Goal: Task Accomplishment & Management: Manage account settings

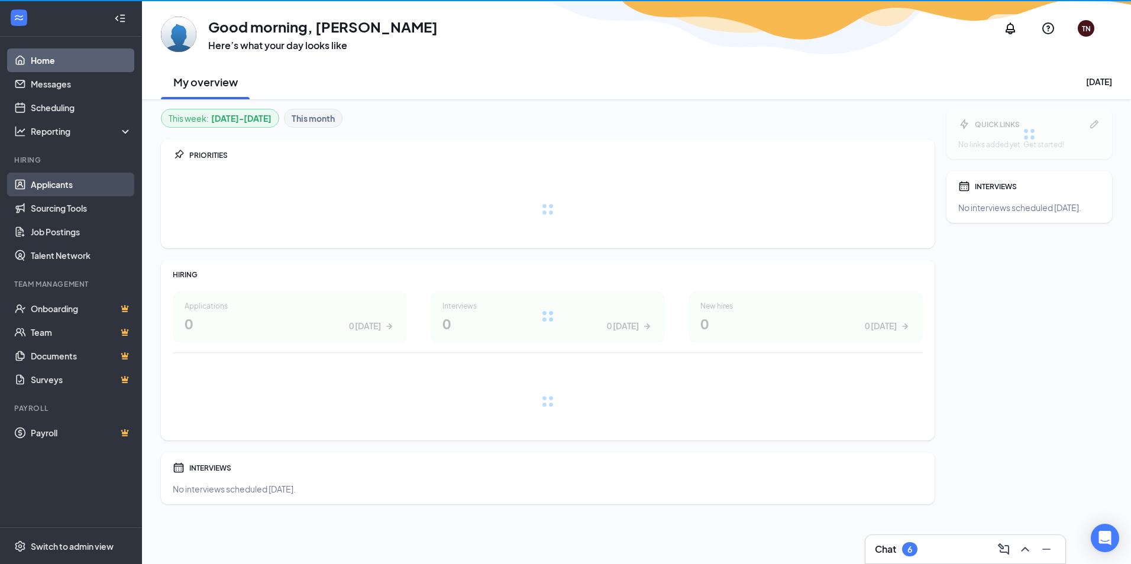
click at [77, 183] on link "Applicants" at bounding box center [81, 185] width 101 height 24
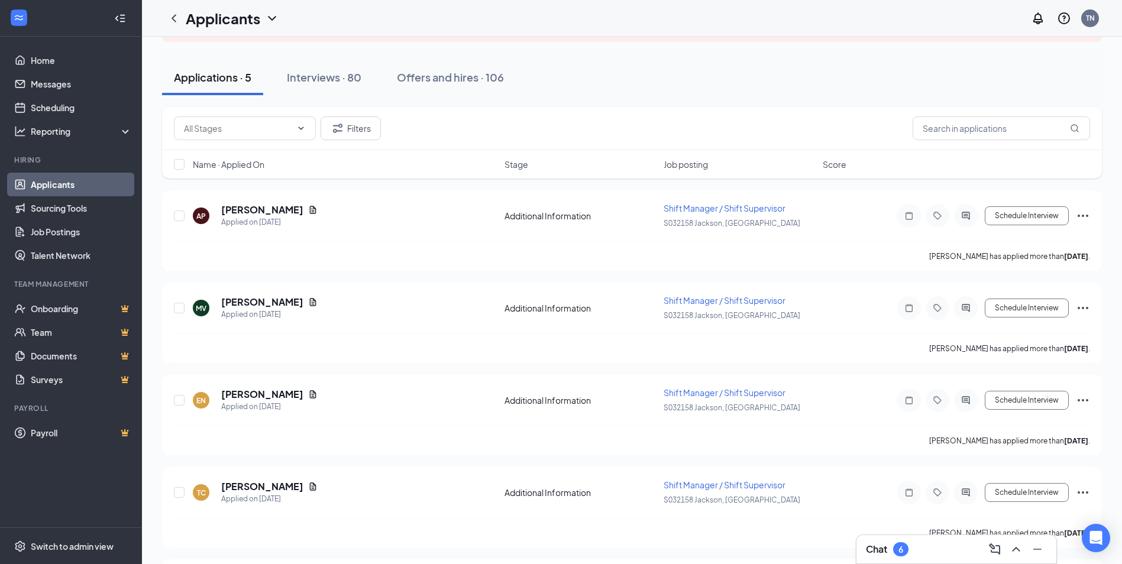
scroll to position [8, 0]
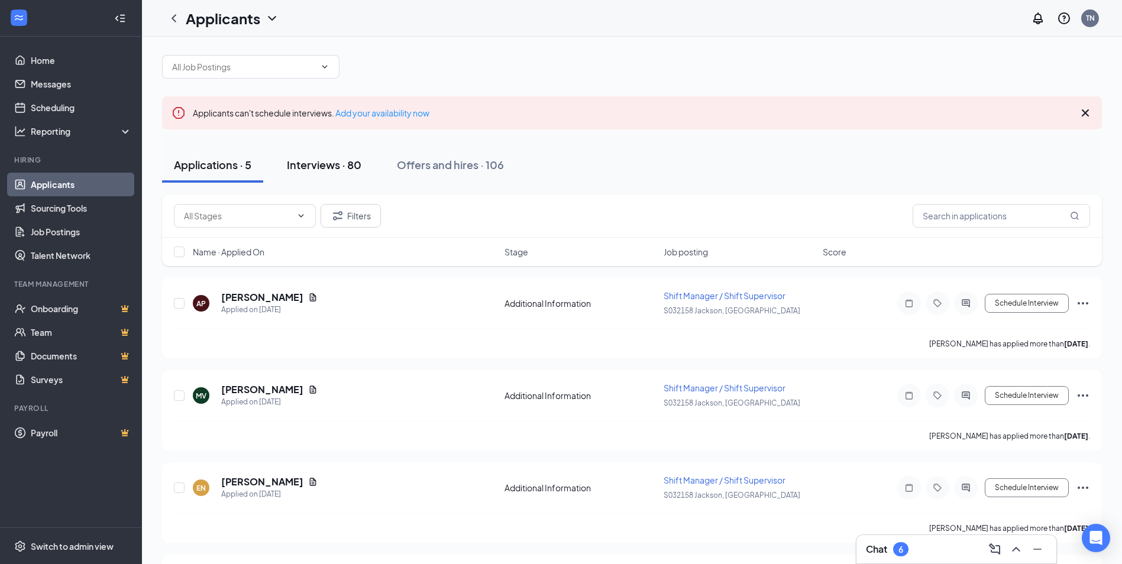
click at [348, 169] on div "Interviews · 80" at bounding box center [324, 164] width 75 height 15
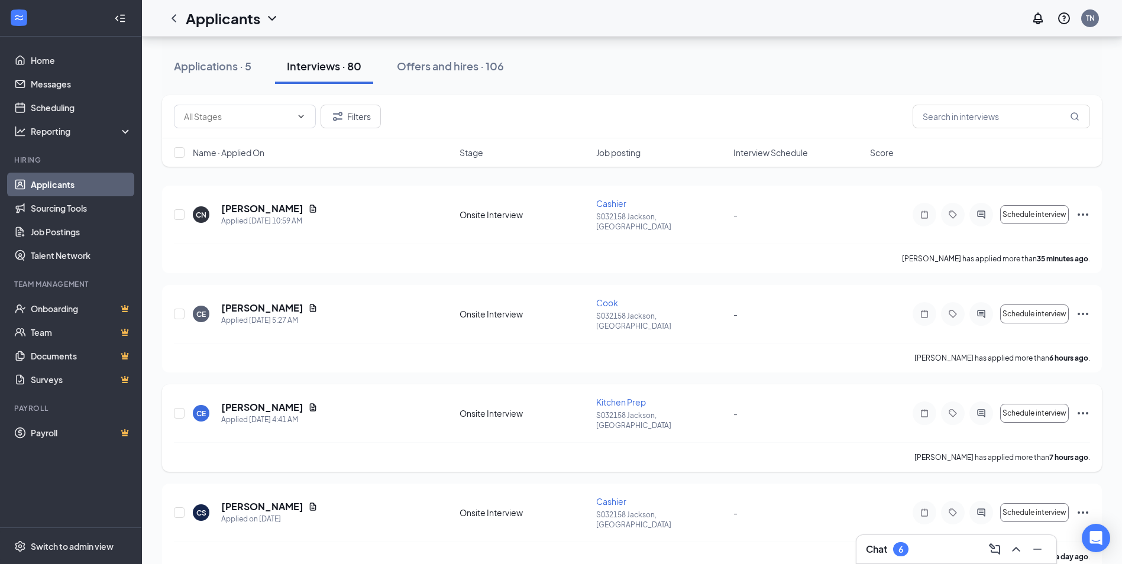
scroll to position [177, 0]
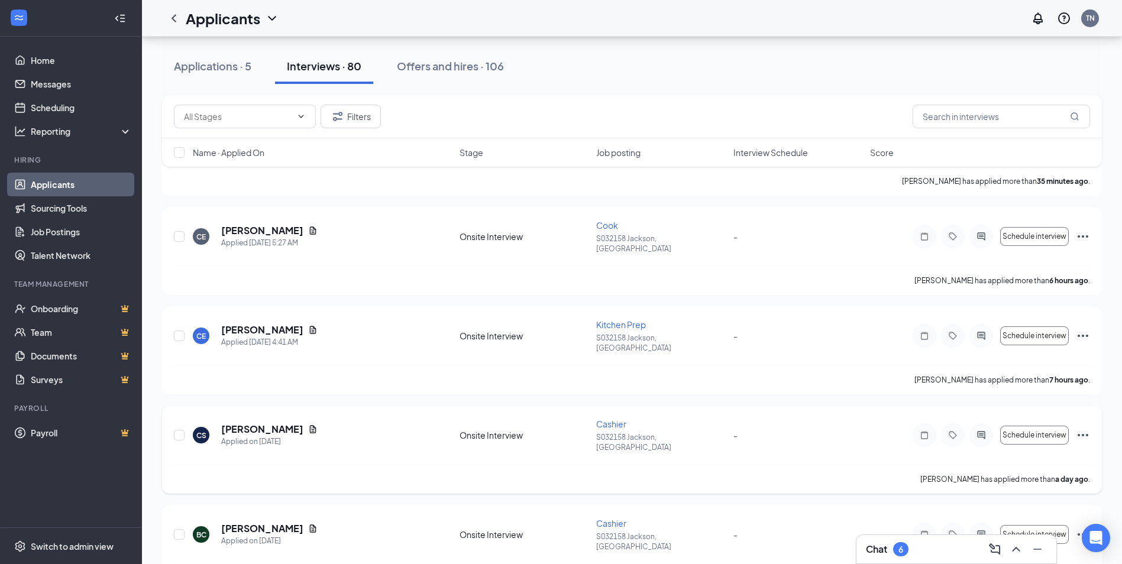
click at [1080, 428] on icon "Ellipses" at bounding box center [1083, 435] width 14 height 14
click at [1021, 427] on p "[PERSON_NAME] as hired" at bounding box center [1029, 427] width 102 height 12
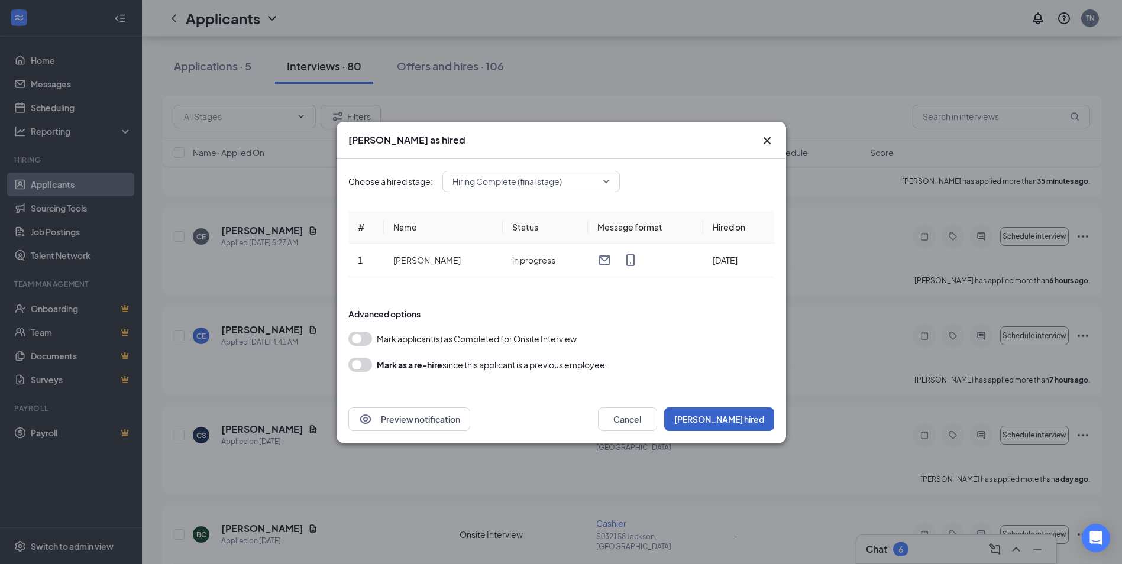
click at [758, 419] on button "[PERSON_NAME] hired" at bounding box center [719, 420] width 110 height 24
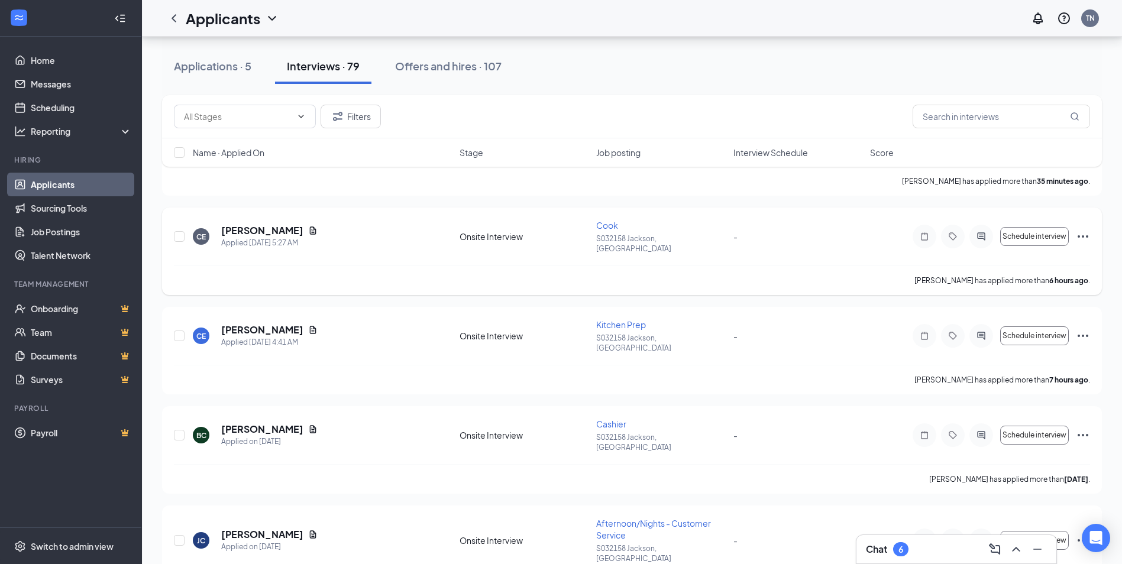
click at [1084, 230] on icon "Ellipses" at bounding box center [1083, 237] width 14 height 14
click at [781, 272] on div "[PERSON_NAME] has applied more than 6 hours ago ." at bounding box center [632, 281] width 916 height 30
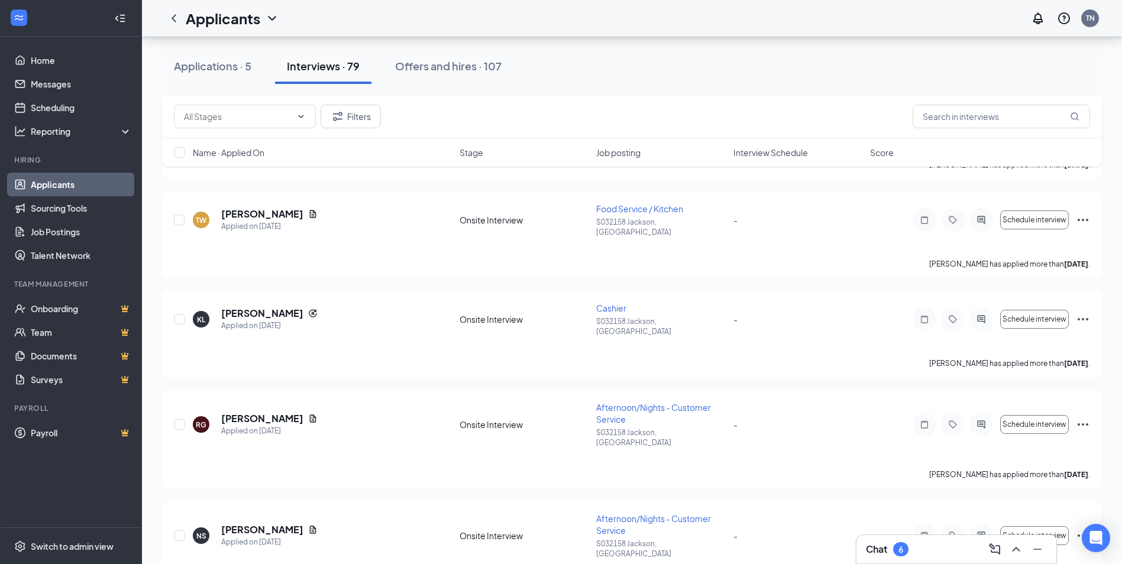
scroll to position [3727, 0]
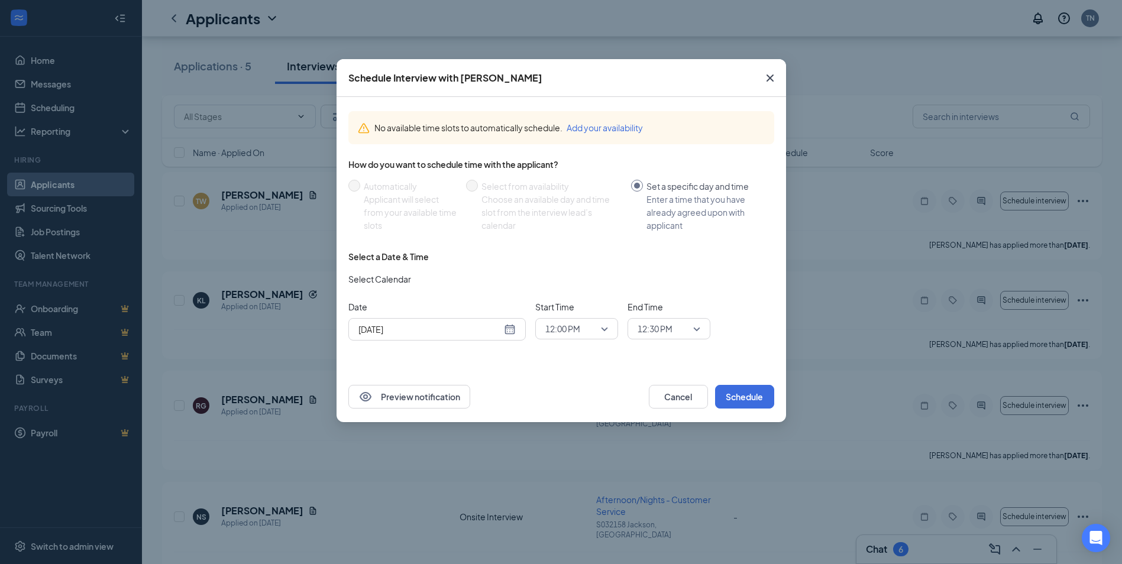
click at [511, 329] on div "[DATE]" at bounding box center [436, 329] width 157 height 13
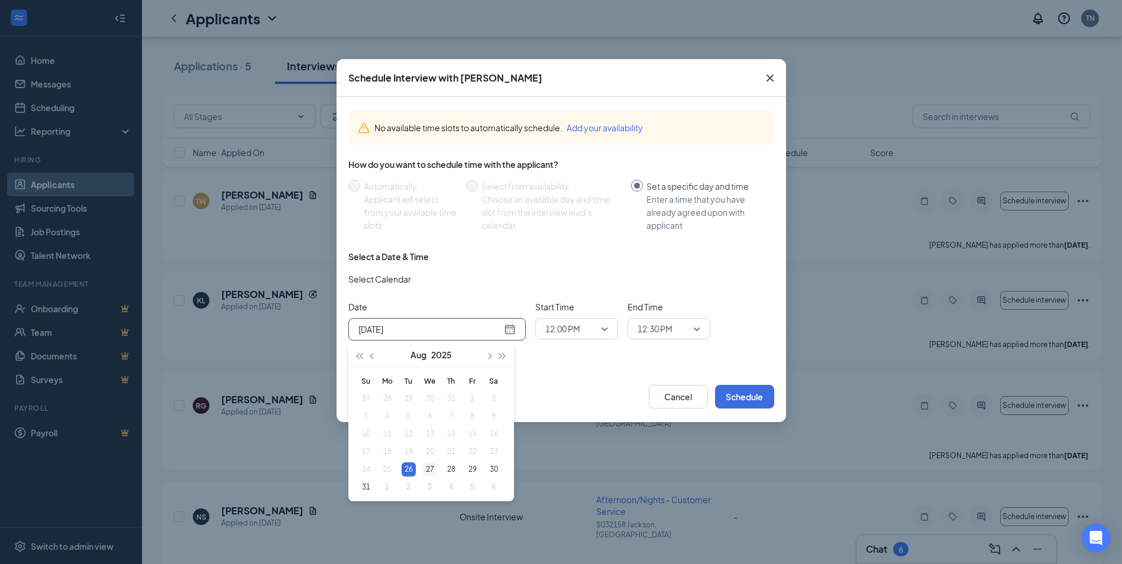
type input "[DATE]"
click at [428, 468] on div "27" at bounding box center [430, 470] width 14 height 14
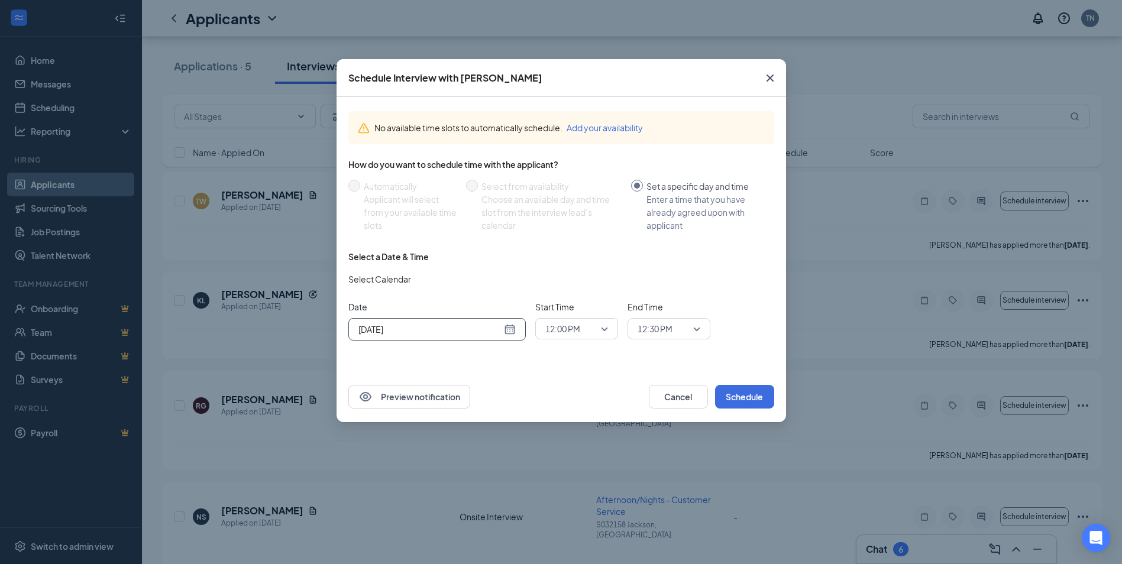
click at [606, 327] on span "12:00 PM" at bounding box center [576, 329] width 63 height 18
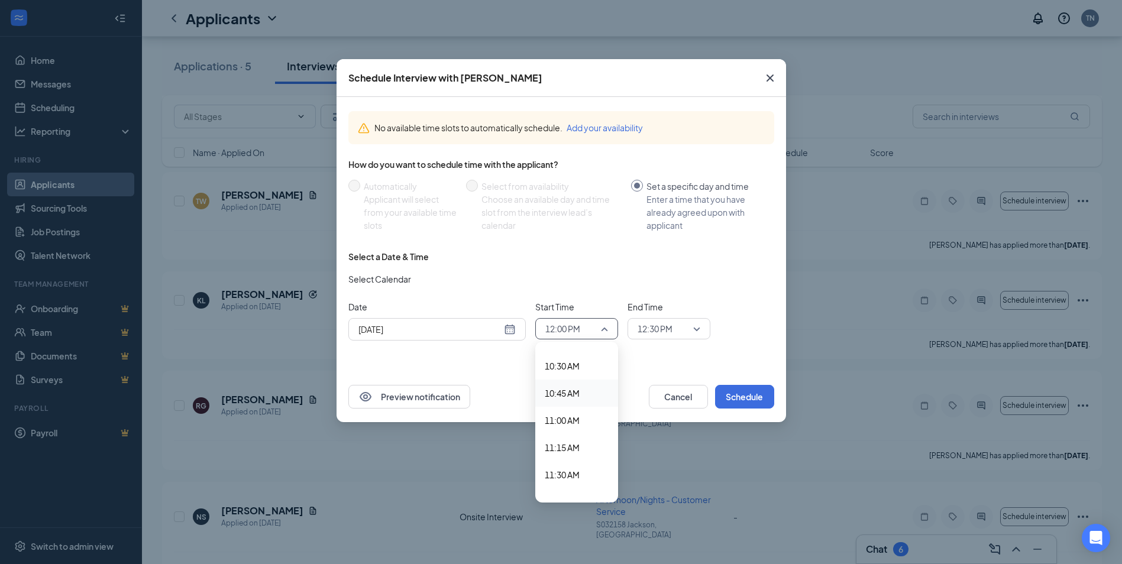
scroll to position [1124, 0]
click at [574, 353] on span "10:15 AM" at bounding box center [562, 351] width 35 height 13
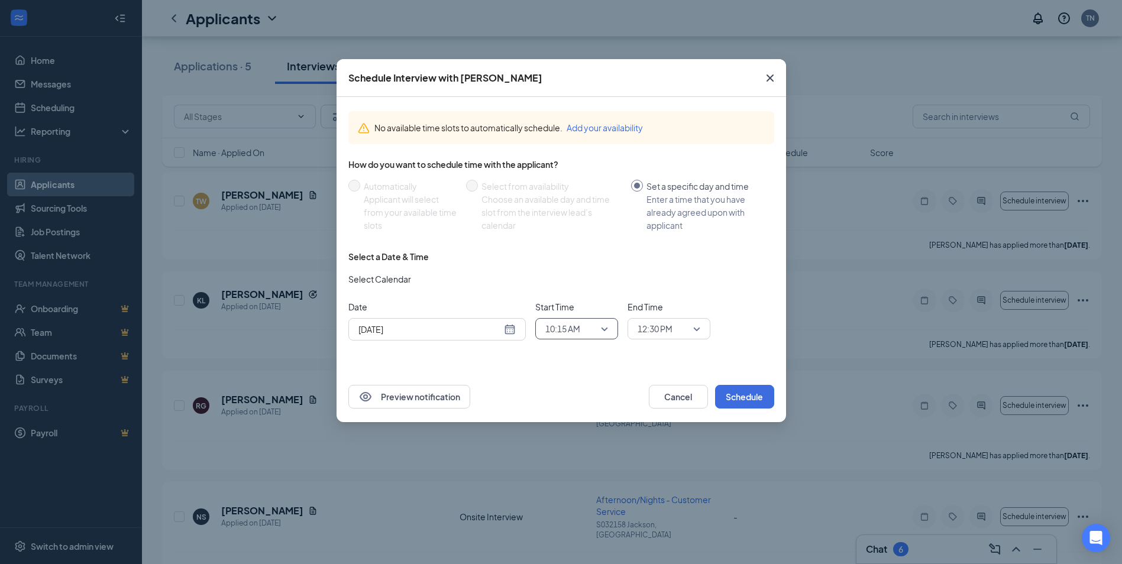
click at [701, 328] on div "12:30 PM" at bounding box center [669, 328] width 83 height 21
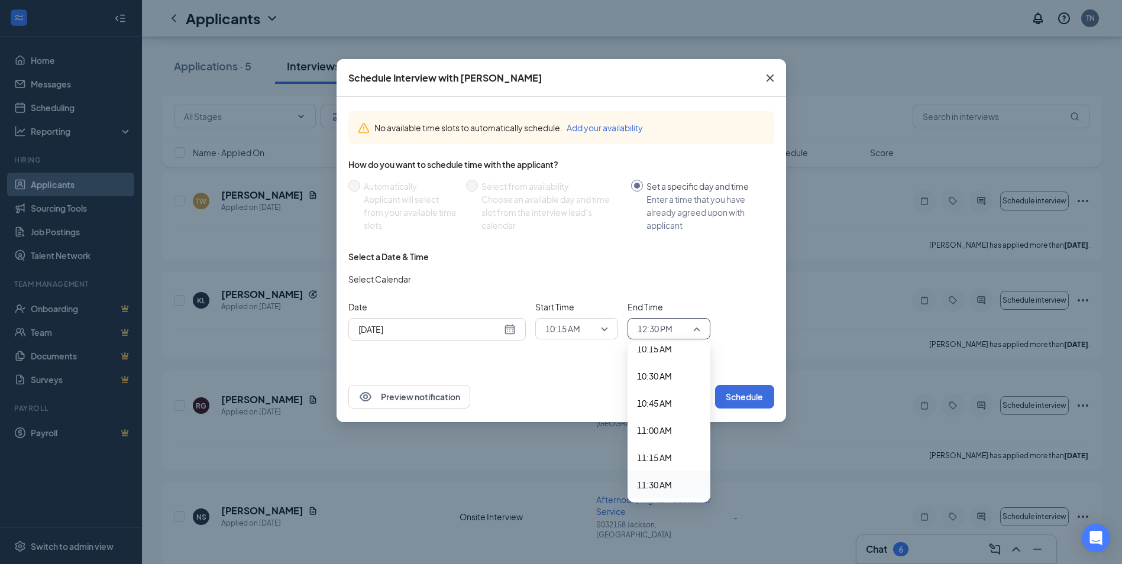
scroll to position [1119, 0]
click at [673, 382] on span "10:30 AM" at bounding box center [669, 383] width 64 height 13
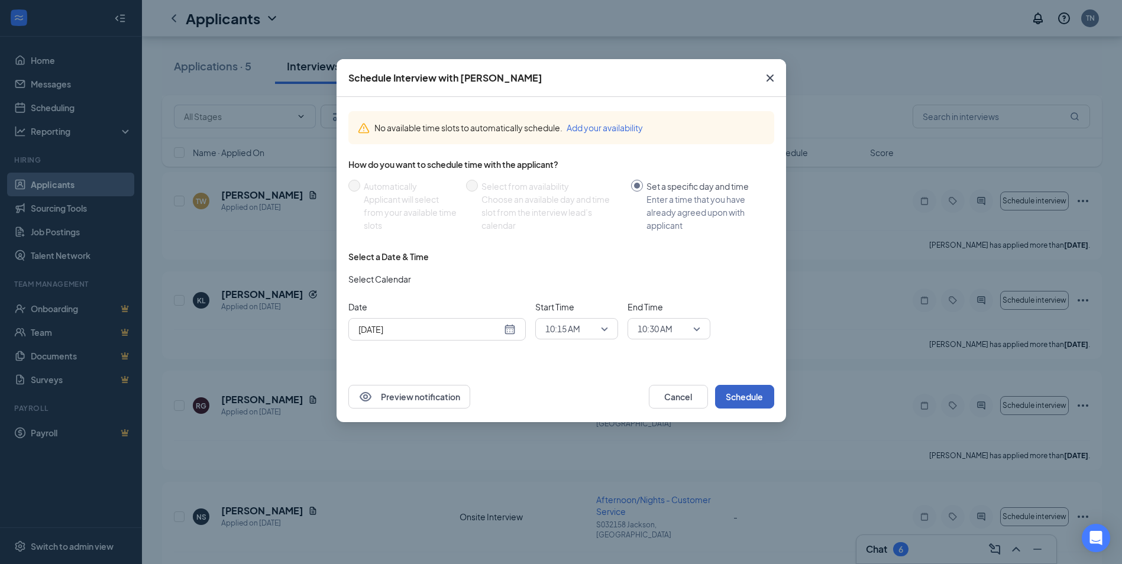
click at [753, 390] on button "Schedule" at bounding box center [744, 397] width 59 height 24
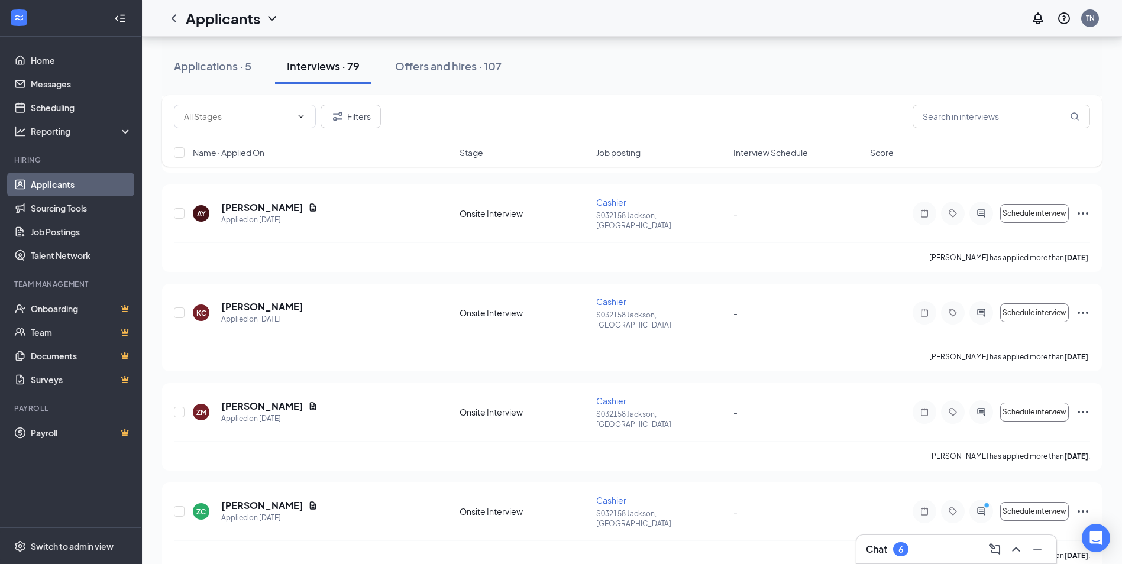
scroll to position [887, 0]
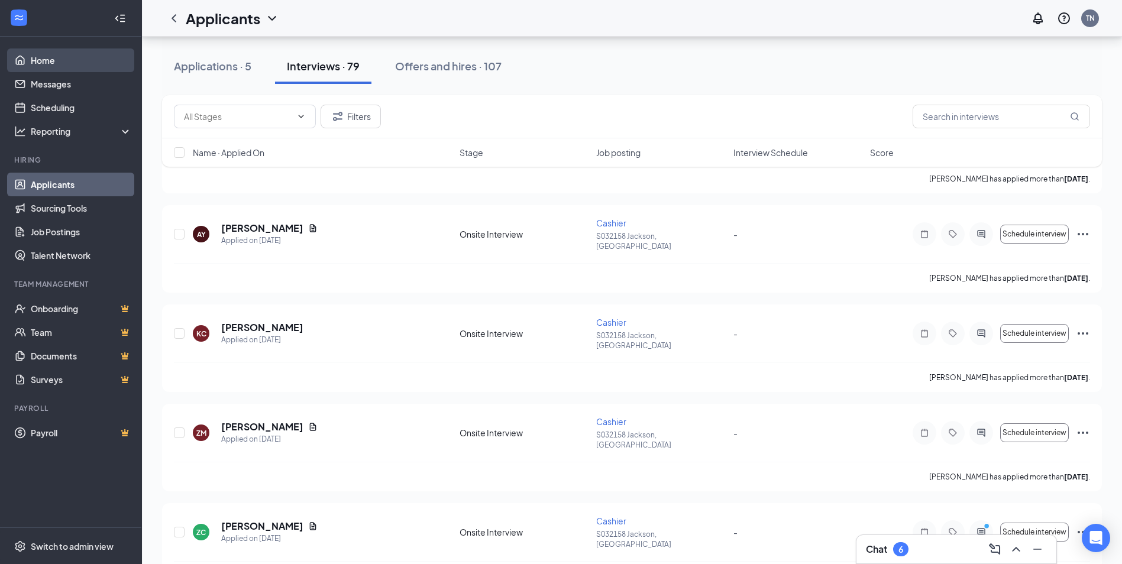
click at [57, 62] on link "Home" at bounding box center [81, 61] width 101 height 24
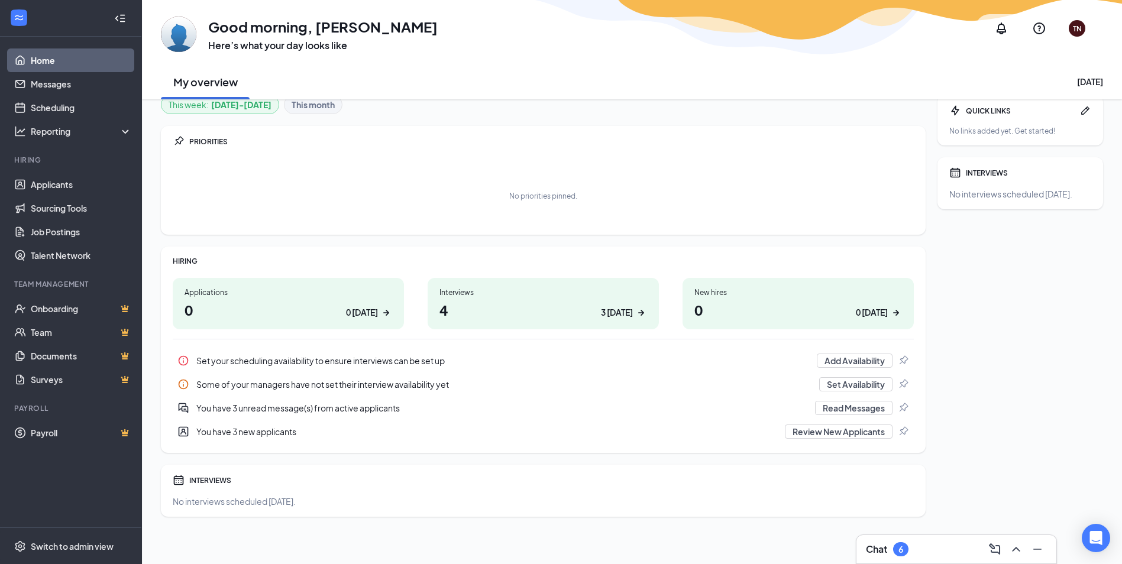
scroll to position [14, 0]
